Goal: Information Seeking & Learning: Learn about a topic

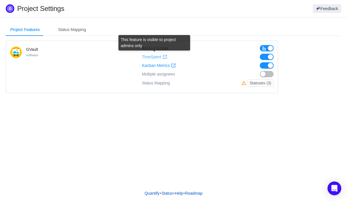
click at [153, 56] on span "TimeSpent" at bounding box center [151, 56] width 19 height 5
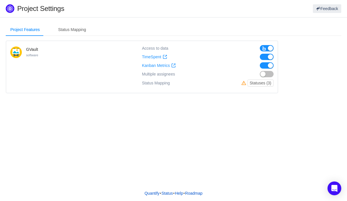
click at [192, 154] on div "Project Features Status Mapping GVault software Access to data TimeSpent TimeSp…" at bounding box center [173, 101] width 347 height 168
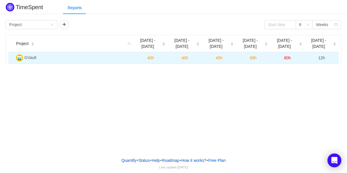
click at [32, 56] on span "GVault" at bounding box center [30, 57] width 12 height 5
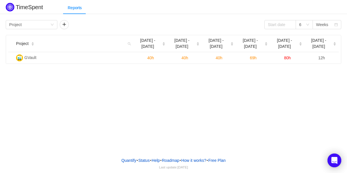
click at [244, 125] on div "TimeSpent Reports Group by Project 6 Weeks Project Aug 25 - 31 Sep 1 - 7 Sep 8 …" at bounding box center [173, 76] width 347 height 153
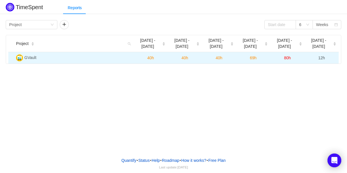
click at [148, 60] on span "40h" at bounding box center [150, 58] width 7 height 5
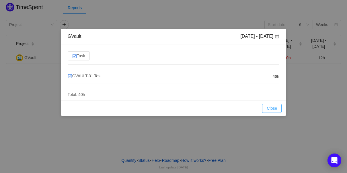
click at [275, 108] on button "Close" at bounding box center [271, 108] width 19 height 9
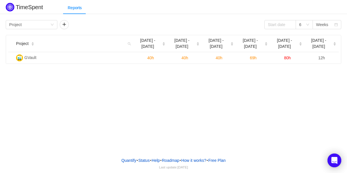
click at [221, 147] on div "TimeSpent Reports Group by Project 6 Weeks Project Aug 25 - 31 Sep 1 - 7 Sep 8 …" at bounding box center [173, 76] width 347 height 153
click at [309, 28] on div "6" at bounding box center [304, 24] width 17 height 9
click at [292, 83] on div "TimeSpent Reports Group by Project 6 Weeks Project Aug 25 - 31 Sep 1 - 7 Sep 8 …" at bounding box center [173, 76] width 347 height 153
click at [306, 25] on icon "icon: down" at bounding box center [307, 24] width 3 height 3
click at [303, 36] on li "3" at bounding box center [304, 35] width 17 height 9
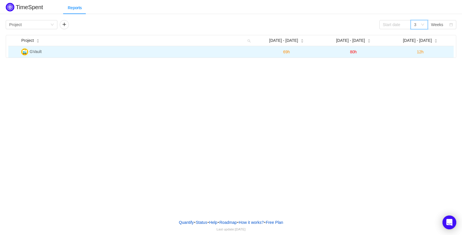
click at [288, 54] on span "69h" at bounding box center [286, 52] width 7 height 5
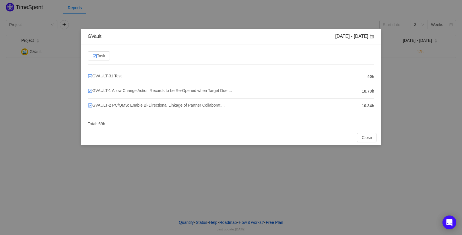
click at [277, 173] on div "GVault Sep 15 - 21 Task GVAULT-31 Test 40h GVAULT-1 Allow Change Action Records…" at bounding box center [231, 117] width 462 height 235
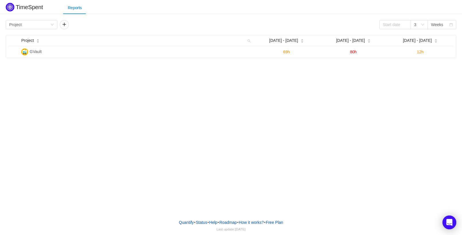
click at [277, 173] on div "TimeSpent Reports Group by Project 3 Weeks Project Sep 15 - 21 Sep 22 - 28 Sep …" at bounding box center [231, 107] width 462 height 215
click at [347, 27] on div "3" at bounding box center [417, 24] width 7 height 9
click at [347, 75] on div "TimeSpent Reports Group by Project 3 Weeks Project Sep 15 - 21 Sep 22 - 28 Sep …" at bounding box center [231, 107] width 462 height 215
click at [347, 24] on div "Weeks" at bounding box center [437, 24] width 12 height 9
click at [347, 47] on li "Months" at bounding box center [441, 45] width 29 height 9
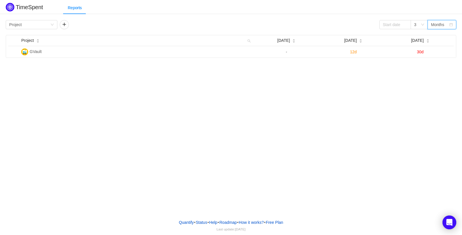
click at [347, 26] on div "Months" at bounding box center [437, 24] width 13 height 9
click at [347, 37] on li "Weeks" at bounding box center [441, 36] width 29 height 9
click at [347, 25] on div "3" at bounding box center [415, 24] width 2 height 9
click at [347, 48] on li "6" at bounding box center [418, 45] width 17 height 9
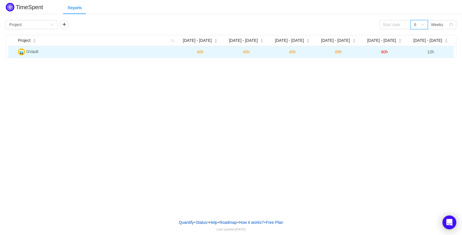
click at [347, 54] on span "12h" at bounding box center [430, 52] width 7 height 5
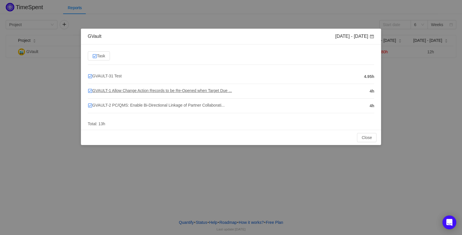
click at [135, 92] on span "GVAULT-1 Allow Change Action Records to be Re-Opened when Target Due ..." at bounding box center [160, 90] width 144 height 5
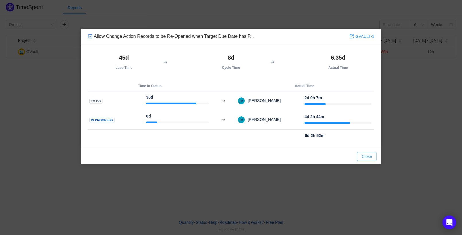
click at [347, 157] on button "Close" at bounding box center [366, 156] width 19 height 9
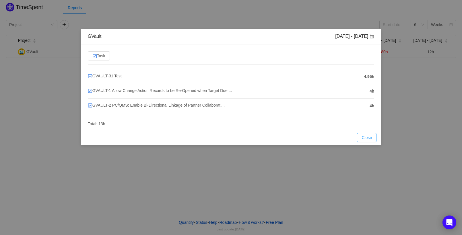
click at [347, 138] on button "Close" at bounding box center [366, 137] width 19 height 9
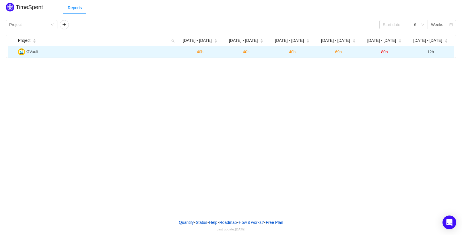
click at [433, 54] on span "12h" at bounding box center [430, 52] width 7 height 5
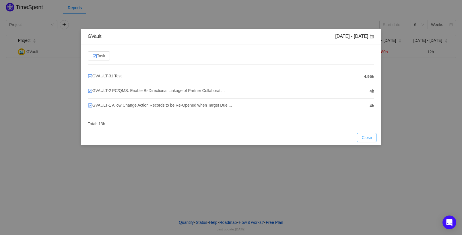
click at [374, 138] on button "Close" at bounding box center [366, 137] width 19 height 9
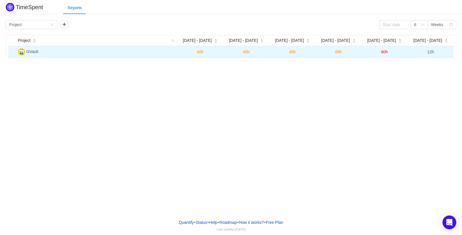
click at [433, 53] on span "12h" at bounding box center [430, 52] width 7 height 5
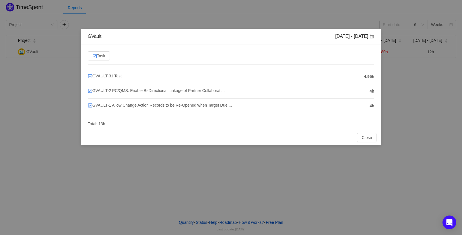
click at [363, 133] on div "Close OK" at bounding box center [231, 137] width 300 height 15
click at [364, 139] on button "Close" at bounding box center [366, 137] width 19 height 9
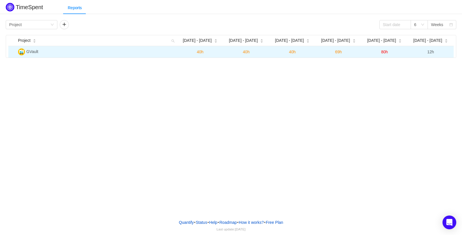
click at [430, 53] on span "12h" at bounding box center [430, 52] width 7 height 5
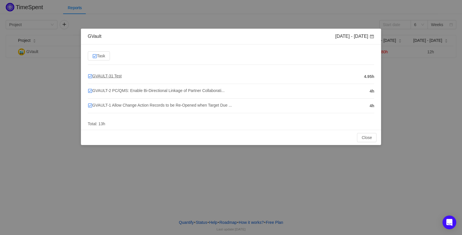
click at [102, 77] on span "GVAULT-31 Test" at bounding box center [105, 76] width 34 height 5
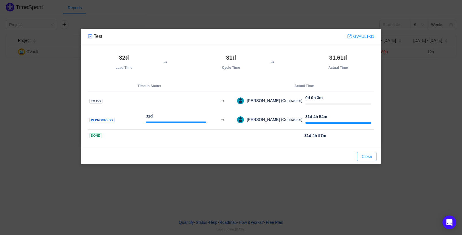
click at [365, 157] on button "Close" at bounding box center [366, 156] width 19 height 9
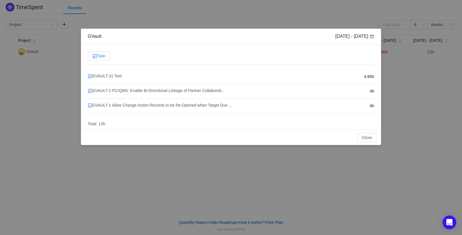
click at [103, 56] on span "Task" at bounding box center [98, 56] width 13 height 5
click at [92, 57] on input "Task" at bounding box center [92, 57] width 0 height 0
click at [103, 56] on span "Task" at bounding box center [98, 56] width 13 height 5
click at [92, 57] on input "Task" at bounding box center [92, 57] width 0 height 0
drag, startPoint x: 101, startPoint y: 59, endPoint x: 95, endPoint y: 58, distance: 6.1
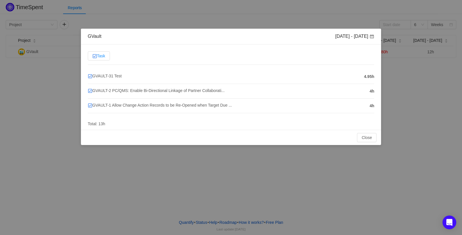
click at [101, 59] on label "Task" at bounding box center [99, 55] width 22 height 9
click at [92, 57] on input "Task" at bounding box center [92, 57] width 0 height 0
click at [95, 58] on img at bounding box center [94, 56] width 5 height 5
click at [92, 57] on input "Task" at bounding box center [92, 57] width 0 height 0
click at [121, 90] on span "GVAULT-2 PC/QMS: Enable Bi-Directional Linkage of Partner Collaborati..." at bounding box center [156, 90] width 137 height 5
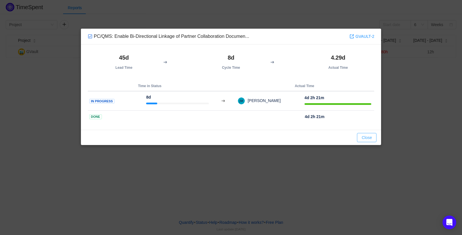
click at [370, 136] on button "Close" at bounding box center [366, 137] width 19 height 9
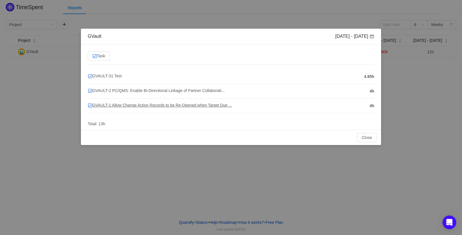
click at [185, 107] on span "GVAULT-1 Allow Change Action Records to be Re-Opened when Target Due ..." at bounding box center [160, 105] width 144 height 5
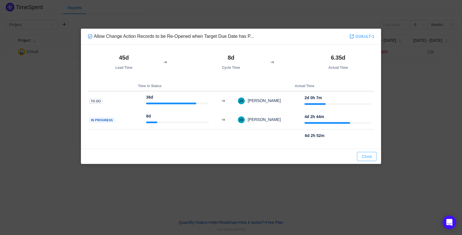
click at [371, 157] on button "Close" at bounding box center [366, 156] width 19 height 9
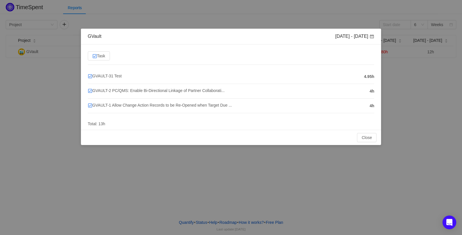
click at [234, 180] on div "GVault [DATE] - [DATE] Task GVAULT-31 Test 4.95h GVAULT-2 PC/QMS: Enable Bi-Dir…" at bounding box center [231, 117] width 462 height 235
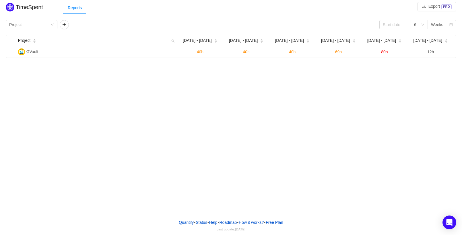
click at [187, 77] on div "TimeSpent Export PRO Reports Group by Project 6 Weeks Project [DATE] - [DATE] […" at bounding box center [231, 107] width 462 height 215
click at [170, 100] on div "TimeSpent Export PRO Reports Group by Project 6 Weeks Project [DATE] - [DATE] […" at bounding box center [231, 107] width 462 height 215
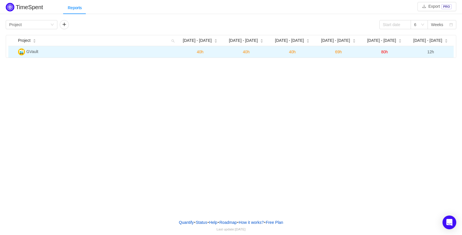
click at [429, 52] on span "12h" at bounding box center [430, 52] width 7 height 5
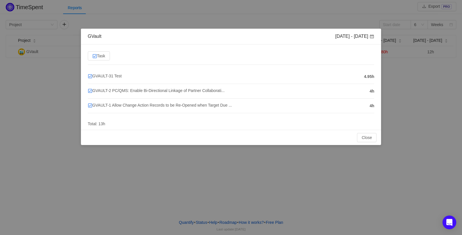
click at [148, 150] on div "GVault [DATE] - [DATE] Task GVAULT-31 Test 4.95h GVAULT-2 PC/QMS: Enable Bi-Dir…" at bounding box center [231, 117] width 462 height 235
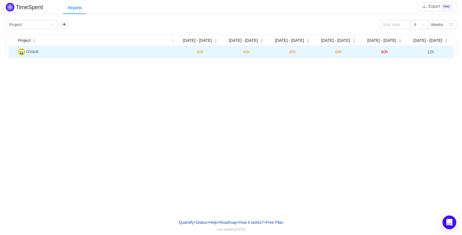
click at [385, 52] on span "80h" at bounding box center [384, 52] width 7 height 5
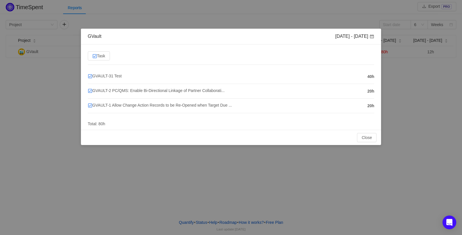
click at [424, 112] on div "GVault [DATE] - [DATE] Task GVAULT-31 Test 40h GVAULT-2 PC/QMS: Enable Bi-Direc…" at bounding box center [231, 117] width 462 height 235
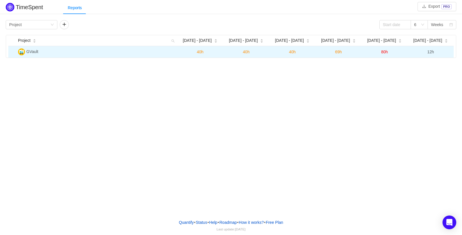
click at [341, 54] on span "69h" at bounding box center [338, 52] width 7 height 5
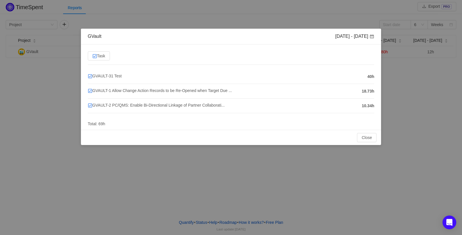
click at [433, 116] on div "GVault [DATE] - [DATE] Task GVAULT-31 Test 40h GVAULT-1 Allow Change Action Rec…" at bounding box center [231, 117] width 462 height 235
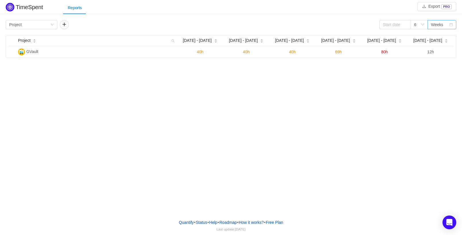
click at [439, 26] on div "Weeks" at bounding box center [437, 24] width 12 height 9
click at [435, 44] on li "Months" at bounding box center [441, 45] width 29 height 9
click at [443, 26] on div "Months" at bounding box center [437, 24] width 13 height 9
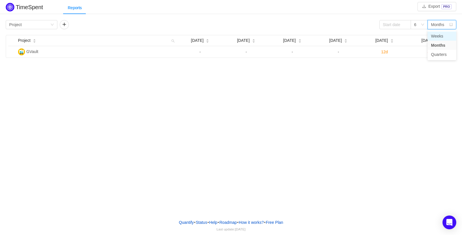
click at [441, 38] on li "Weeks" at bounding box center [441, 36] width 29 height 9
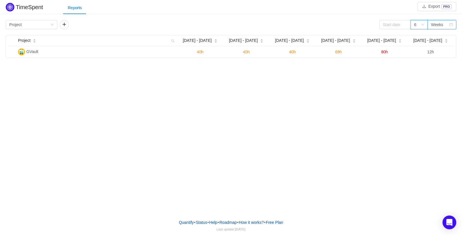
click at [422, 27] on div "6" at bounding box center [418, 24] width 17 height 9
click at [404, 27] on input at bounding box center [395, 24] width 32 height 9
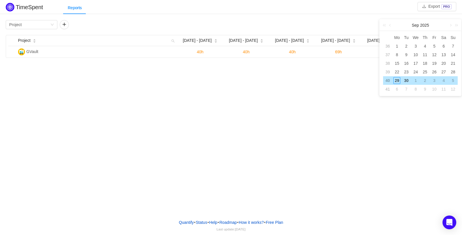
click at [398, 82] on div "29" at bounding box center [396, 80] width 7 height 7
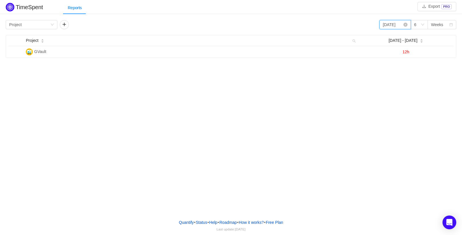
click at [400, 26] on input "[DATE]" at bounding box center [395, 24] width 32 height 9
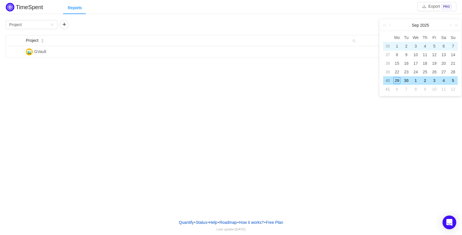
click at [397, 47] on div "1" at bounding box center [396, 46] width 7 height 7
type input "[DATE]"
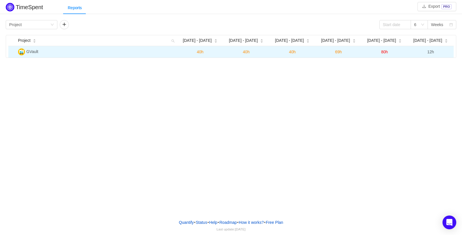
click at [203, 52] on td "40h" at bounding box center [200, 51] width 46 height 11
click at [202, 53] on span "40h" at bounding box center [200, 52] width 7 height 5
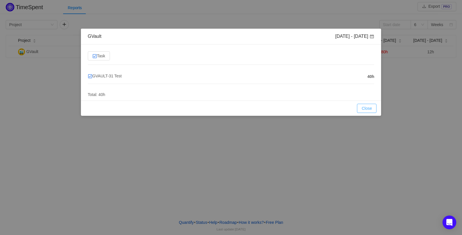
click at [369, 108] on button "Close" at bounding box center [366, 108] width 19 height 9
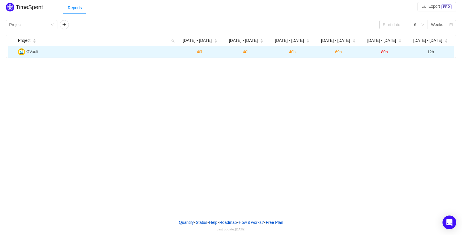
click at [429, 54] on span "12h" at bounding box center [430, 52] width 7 height 5
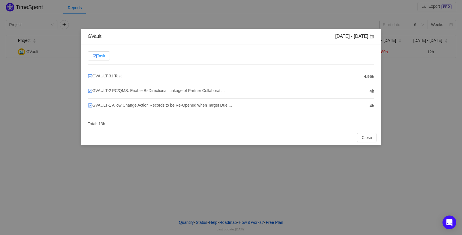
click at [100, 56] on span "Task" at bounding box center [98, 56] width 13 height 5
click at [92, 57] on input "Task" at bounding box center [92, 57] width 0 height 0
click at [100, 56] on span "Task" at bounding box center [98, 56] width 13 height 5
click at [92, 57] on input "Task" at bounding box center [92, 57] width 0 height 0
click at [364, 136] on button "Close" at bounding box center [366, 137] width 19 height 9
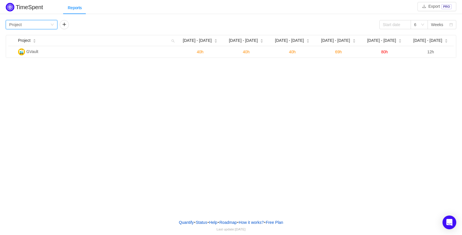
click at [53, 25] on icon "icon: down" at bounding box center [51, 24] width 3 height 3
click at [42, 46] on li "Team" at bounding box center [32, 45] width 52 height 9
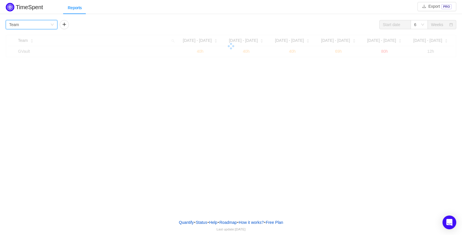
click at [39, 28] on div "Group by Team" at bounding box center [29, 24] width 41 height 9
click at [41, 24] on div "Group by Team" at bounding box center [29, 24] width 41 height 9
click at [49, 26] on div "Group by Team" at bounding box center [29, 24] width 41 height 9
click at [52, 26] on icon "icon: down" at bounding box center [51, 24] width 3 height 3
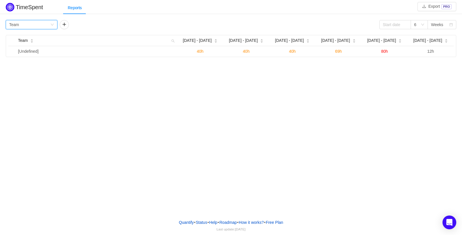
click at [25, 24] on div "Group by Team" at bounding box center [29, 24] width 41 height 9
click at [19, 71] on li "Person" at bounding box center [32, 72] width 52 height 9
click at [19, 71] on div "TimeSpent Export PRO Reports Group by Person 6 Weeks Person Aug 25 - 31 Sep 1 -…" at bounding box center [231, 107] width 462 height 215
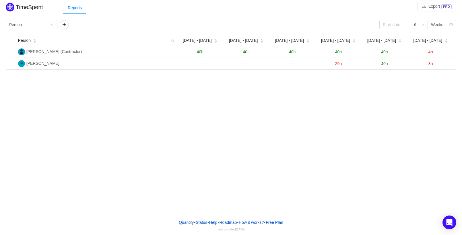
click at [193, 107] on div "TimeSpent Export PRO Reports Group by Person 6 Weeks Person [DATE] - [DATE] [DA…" at bounding box center [231, 107] width 462 height 215
click at [168, 98] on div "TimeSpent Export PRO Reports Group by Person 6 Weeks Person [DATE] - [DATE] [DA…" at bounding box center [231, 107] width 462 height 215
drag, startPoint x: 311, startPoint y: 153, endPoint x: 308, endPoint y: 153, distance: 3.2
click at [310, 153] on div "TimeSpent Export PRO Reports Group by Person 6 Weeks Person [DATE] - [DATE] [DA…" at bounding box center [231, 107] width 462 height 215
click at [180, 91] on div "TimeSpent Export PRO Reports Group by Person 6 Weeks Person [DATE] - [DATE] [DA…" at bounding box center [231, 107] width 462 height 215
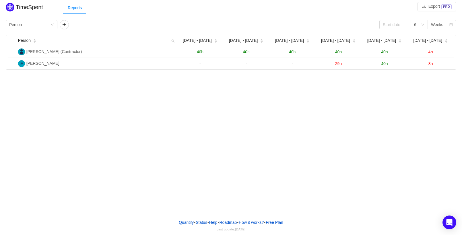
click at [146, 155] on div "TimeSpent Export PRO Reports Group by Person 6 Weeks Person Aug 25 - 31 Sep 1 -…" at bounding box center [231, 107] width 462 height 215
click at [130, 112] on div "TimeSpent Export PRO Reports Group by Person 6 Weeks Person [DATE] - [DATE] [DA…" at bounding box center [231, 107] width 462 height 215
click at [50, 26] on div "Group by Person" at bounding box center [29, 24] width 41 height 9
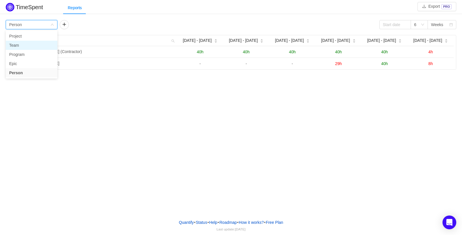
click at [40, 43] on li "Team" at bounding box center [32, 45] width 52 height 9
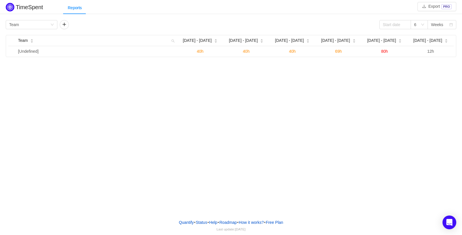
drag, startPoint x: 33, startPoint y: 94, endPoint x: 28, endPoint y: 95, distance: 4.5
click at [31, 95] on div "TimeSpent Export PRO Reports Group by Team 6 Weeks Team [DATE] - [DATE] [DATE] …" at bounding box center [231, 107] width 462 height 215
click at [159, 111] on div "TimeSpent Export PRO Reports Group by Team 6 Weeks Team Aug 25 - 31 Sep 1 - 7 S…" at bounding box center [231, 107] width 462 height 215
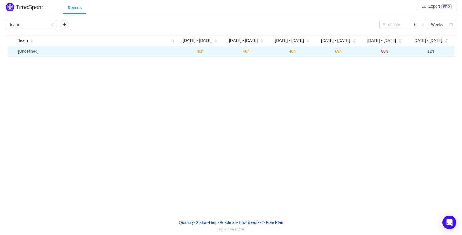
click at [31, 52] on td "[Undefined]" at bounding box center [96, 51] width 161 height 11
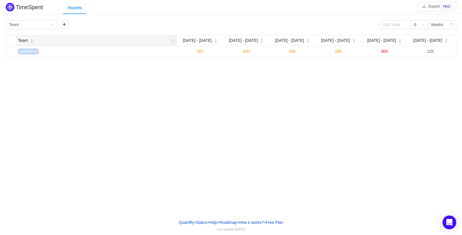
click at [32, 43] on icon "icon: caret-down" at bounding box center [31, 41] width 3 height 3
click at [31, 67] on div "TimeSpent Export PRO Reports Group by Team 6 Weeks Team Aug 25 - 31 Sep 1 - 7 S…" at bounding box center [231, 107] width 462 height 215
click at [53, 26] on icon "icon: down" at bounding box center [51, 24] width 3 height 3
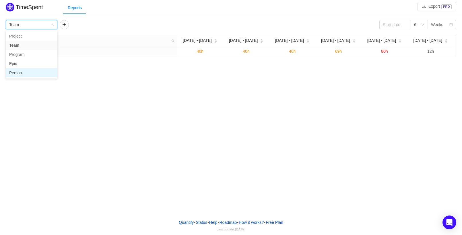
click at [25, 72] on li "Person" at bounding box center [32, 72] width 52 height 9
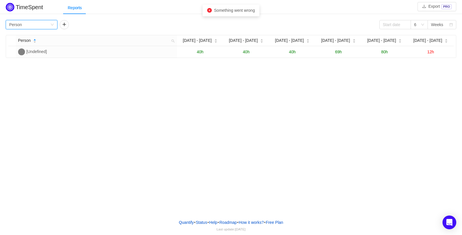
click at [49, 26] on div "Group by Person" at bounding box center [29, 24] width 41 height 9
click at [29, 72] on li "Person" at bounding box center [32, 72] width 52 height 9
click at [44, 26] on div "Group by Person" at bounding box center [29, 24] width 41 height 9
click at [123, 116] on div "TimeSpent Export PRO Reports Group by Person 6 Weeks Person Aug 25 - 31 Sep 1 -…" at bounding box center [231, 107] width 462 height 215
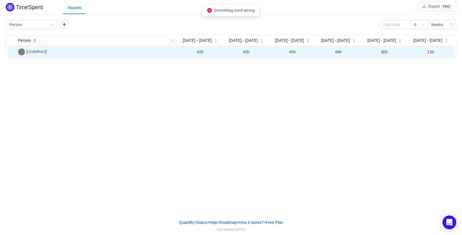
click at [199, 52] on span "40h" at bounding box center [200, 52] width 7 height 5
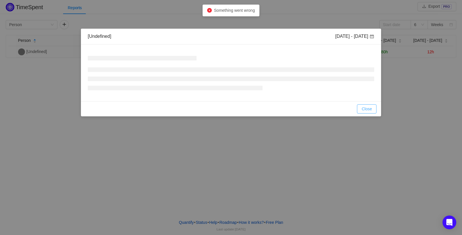
click at [366, 107] on button "Close" at bounding box center [366, 108] width 19 height 9
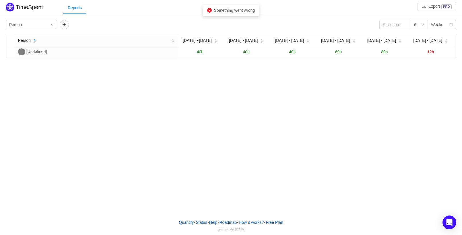
click at [351, 128] on div "TimeSpent Export PRO Reports Group by Person 6 Weeks Person Aug 25 - 31 Sep 1 -…" at bounding box center [231, 107] width 462 height 215
click at [205, 109] on div "TimeSpent Export PRO Reports Group by Person 6 Weeks Person Aug 25 - 31 Sep 1 -…" at bounding box center [231, 107] width 462 height 215
click at [64, 25] on button "button" at bounding box center [64, 24] width 9 height 9
click at [101, 26] on div "Group by" at bounding box center [82, 25] width 38 height 6
click at [131, 68] on div "TimeSpent Export PRO Reports Group by Person Group by 6 Weeks Person Aug 25 - 3…" at bounding box center [231, 107] width 462 height 215
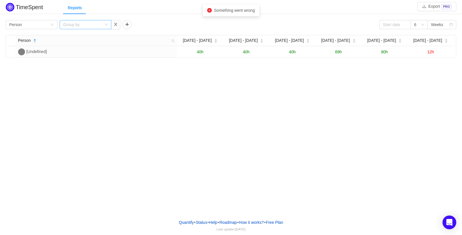
click at [108, 27] on div "Group by" at bounding box center [86, 24] width 52 height 9
click at [124, 24] on button "button" at bounding box center [126, 24] width 9 height 9
click at [179, 25] on button "button" at bounding box center [178, 24] width 9 height 9
click at [107, 27] on div "Group by" at bounding box center [86, 24] width 52 height 9
click at [70, 46] on li "Project" at bounding box center [86, 45] width 52 height 9
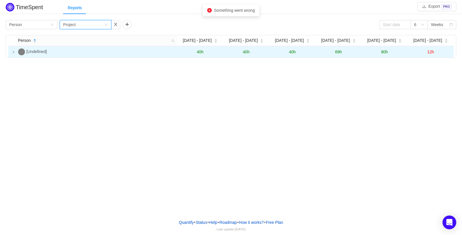
click at [15, 52] on icon "icon: right" at bounding box center [13, 52] width 3 height 3
click at [12, 52] on icon "icon: down" at bounding box center [13, 52] width 3 height 3
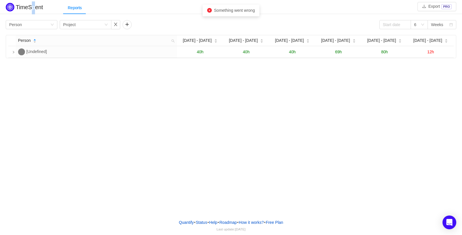
click at [30, 9] on h2 "TimeSpent" at bounding box center [29, 7] width 27 height 6
click at [16, 13] on div "TimeSpent" at bounding box center [24, 7] width 37 height 13
click at [38, 9] on h2 "TimeSpent" at bounding box center [29, 7] width 27 height 6
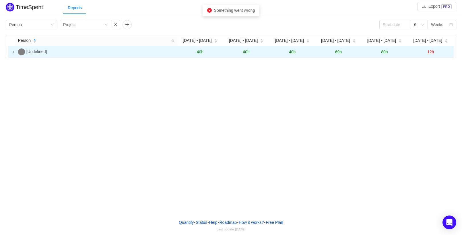
click at [428, 52] on span "12h" at bounding box center [430, 52] width 7 height 5
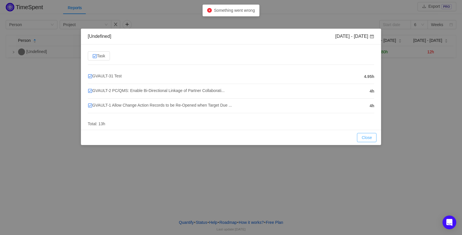
click at [376, 138] on button "Close" at bounding box center [366, 137] width 19 height 9
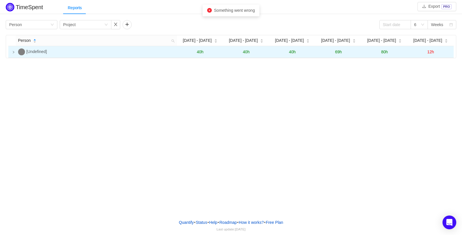
click at [383, 54] on span "80h" at bounding box center [384, 52] width 7 height 5
